Goal: Transaction & Acquisition: Purchase product/service

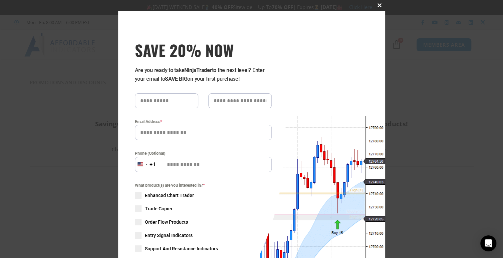
click at [378, 5] on span at bounding box center [379, 5] width 11 height 4
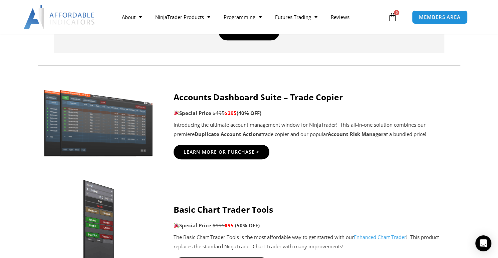
scroll to position [311, 0]
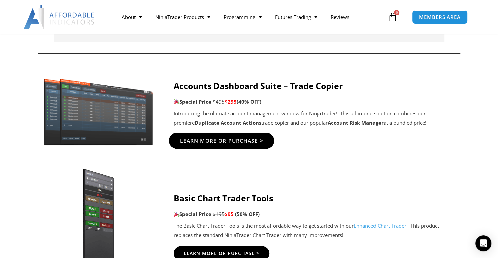
click at [217, 139] on span "Learn More Or Purchase >" at bounding box center [221, 140] width 83 height 5
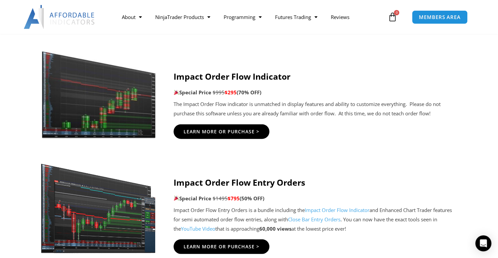
scroll to position [1490, 0]
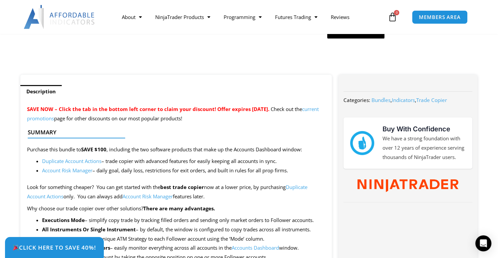
scroll to position [144, 0]
